Goal: Information Seeking & Learning: Find specific fact

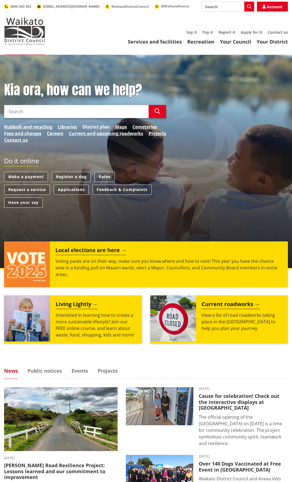
click at [90, 126] on link "District plan" at bounding box center [96, 127] width 27 height 7
click at [105, 177] on link "Rates" at bounding box center [105, 177] width 20 height 10
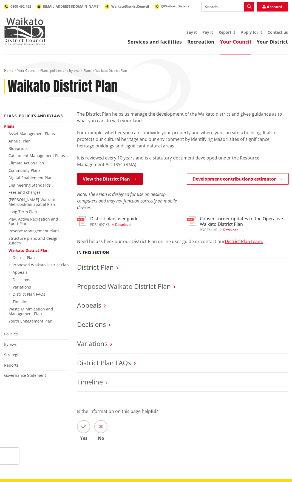
click at [117, 180] on link "View the District Plan" at bounding box center [110, 179] width 66 height 12
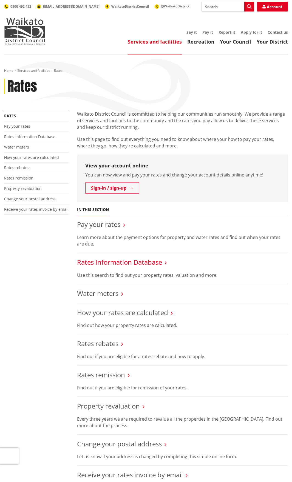
click at [154, 264] on link "Rates Information Database" at bounding box center [119, 262] width 85 height 9
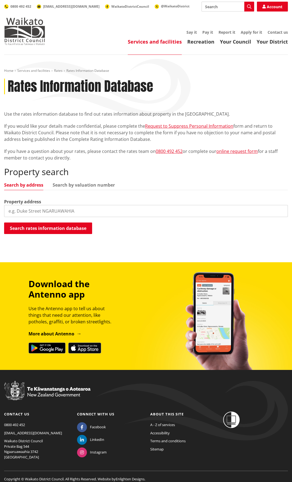
click at [80, 211] on input "search" at bounding box center [146, 211] width 284 height 12
click at [50, 229] on button "Search rates information database" at bounding box center [48, 229] width 88 height 12
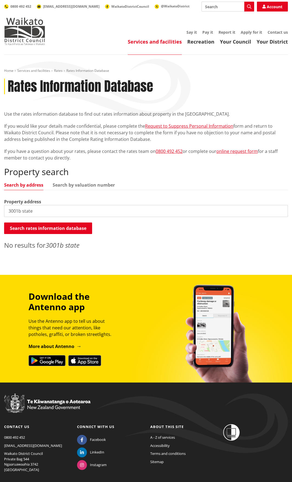
click at [34, 212] on input "3001b state" at bounding box center [146, 211] width 284 height 12
click at [21, 211] on input "3001b state" at bounding box center [146, 211] width 284 height 12
click at [32, 212] on input "3001a state" at bounding box center [146, 211] width 284 height 12
click at [83, 183] on link "Search by valuation number" at bounding box center [84, 185] width 62 height 4
click at [82, 186] on link "Search by valuation number" at bounding box center [84, 185] width 62 height 4
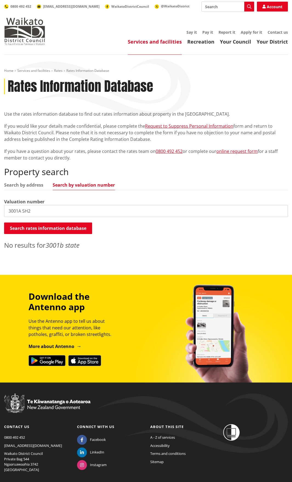
drag, startPoint x: 30, startPoint y: 212, endPoint x: 9, endPoint y: 213, distance: 21.7
click at [9, 213] on input "3001A SH2" at bounding box center [146, 211] width 284 height 12
click at [9, 212] on input "4460/215.03" at bounding box center [146, 211] width 284 height 12
type input "04460/215.03"
click at [46, 228] on button "Search rates information database" at bounding box center [48, 229] width 88 height 12
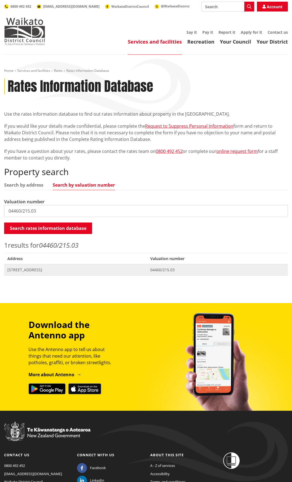
click at [53, 271] on span "[STREET_ADDRESS]" at bounding box center [75, 269] width 136 height 5
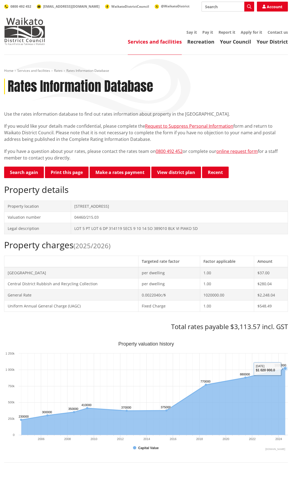
click at [285, 368] on icon "Sunday, Jun 30, 12:00, 1,020,000. Capital Value." at bounding box center [285, 368] width 3 height 3
click at [267, 369] on rect "Interactive chart" at bounding box center [146, 397] width 284 height 110
click at [274, 33] on link "Contact us" at bounding box center [278, 32] width 20 height 5
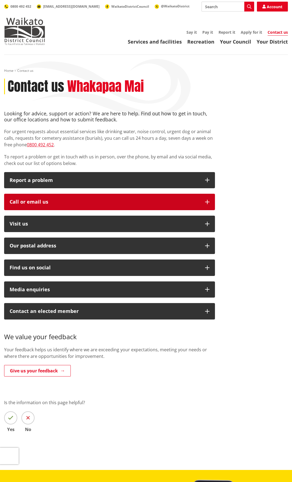
click at [194, 200] on div "Call or email us" at bounding box center [105, 201] width 190 height 5
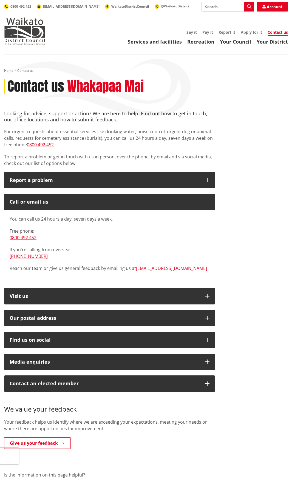
click at [153, 269] on link "[EMAIL_ADDRESS][DOMAIN_NAME]" at bounding box center [171, 269] width 71 height 6
